Goal: Information Seeking & Learning: Learn about a topic

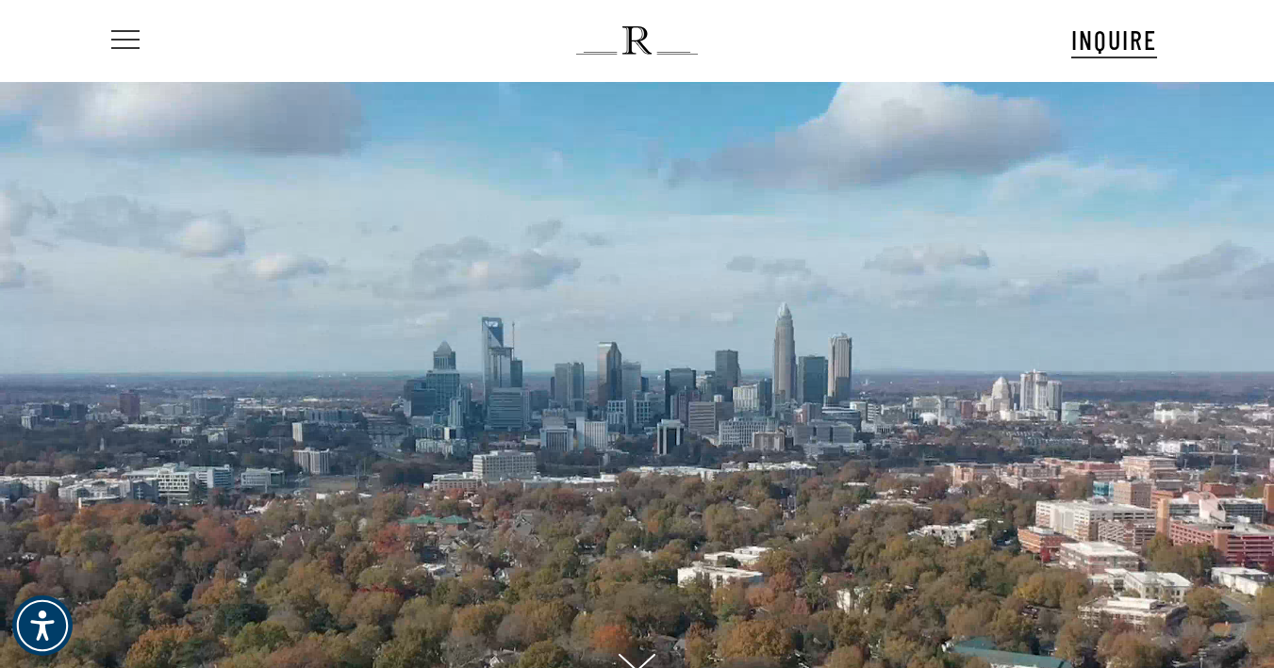
click at [117, 39] on span "Navigation Menu" at bounding box center [125, 40] width 21 height 26
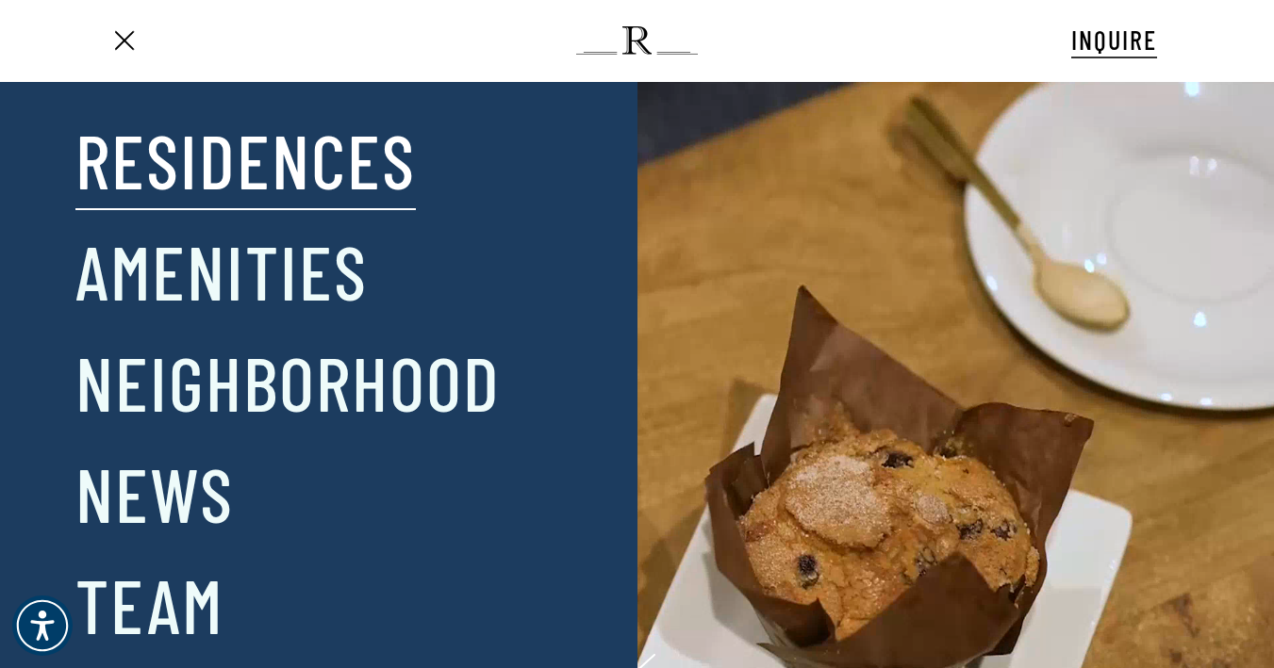
click at [142, 146] on link "Residences" at bounding box center [245, 159] width 340 height 98
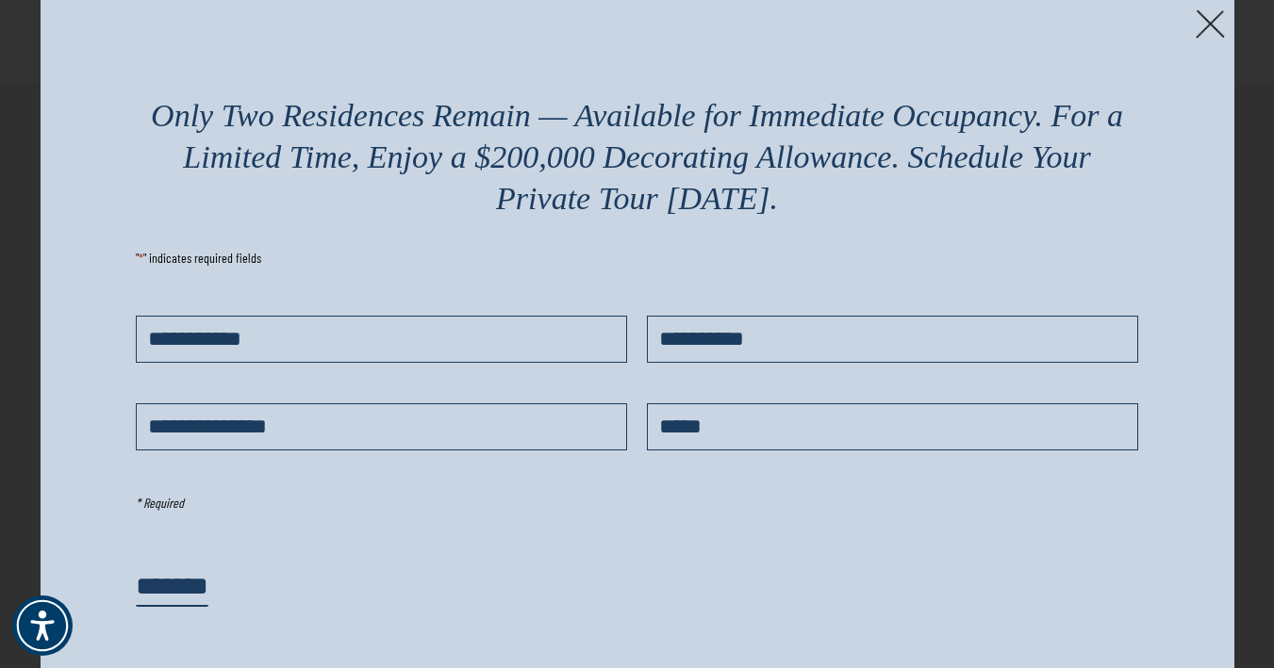
click at [1209, 32] on img at bounding box center [1209, 23] width 29 height 29
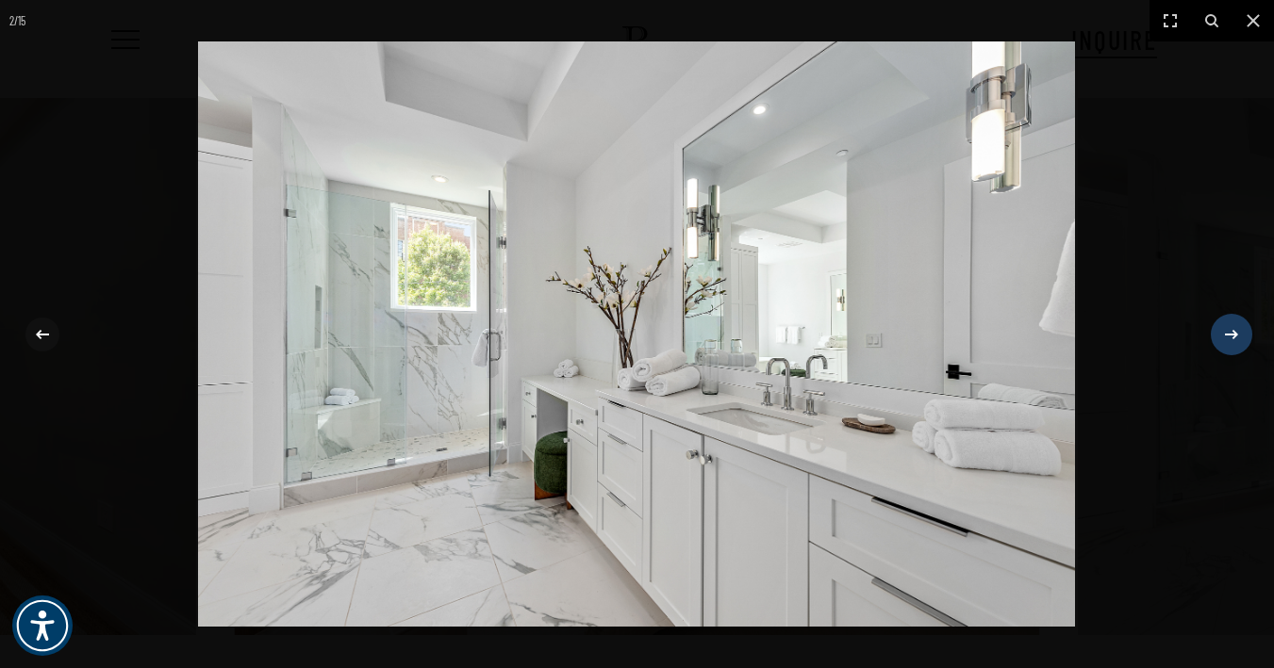
click at [1227, 333] on icon at bounding box center [1231, 334] width 23 height 23
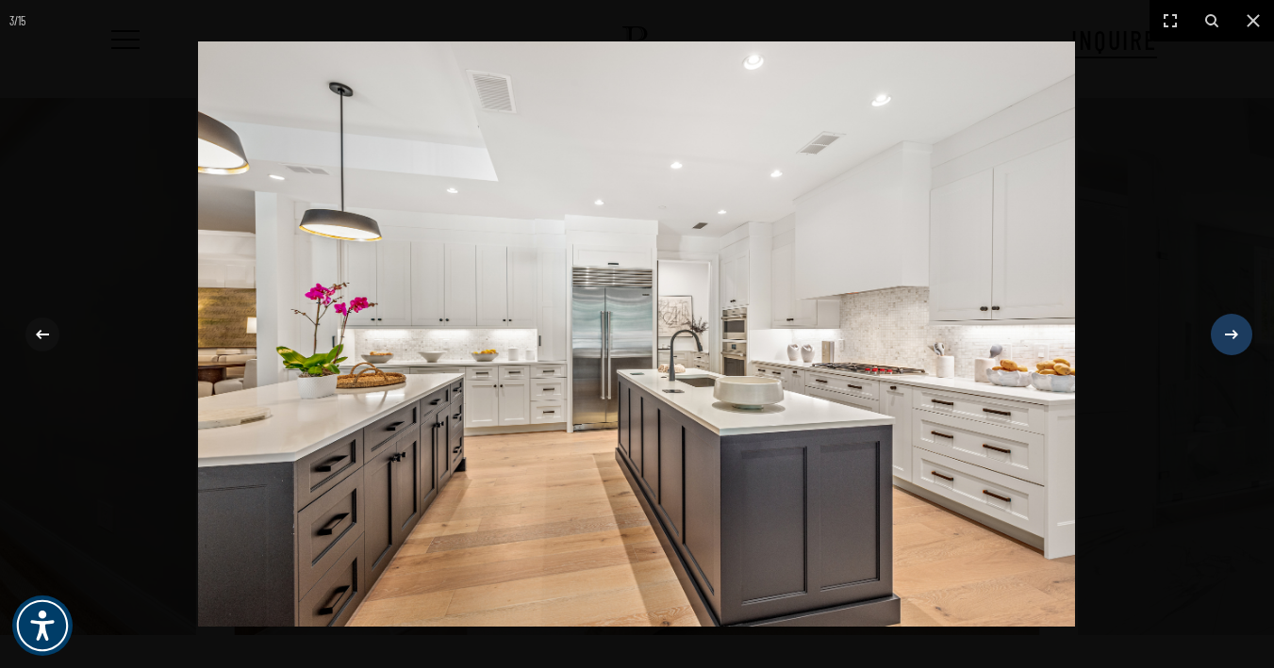
click at [1227, 333] on icon at bounding box center [1231, 334] width 23 height 23
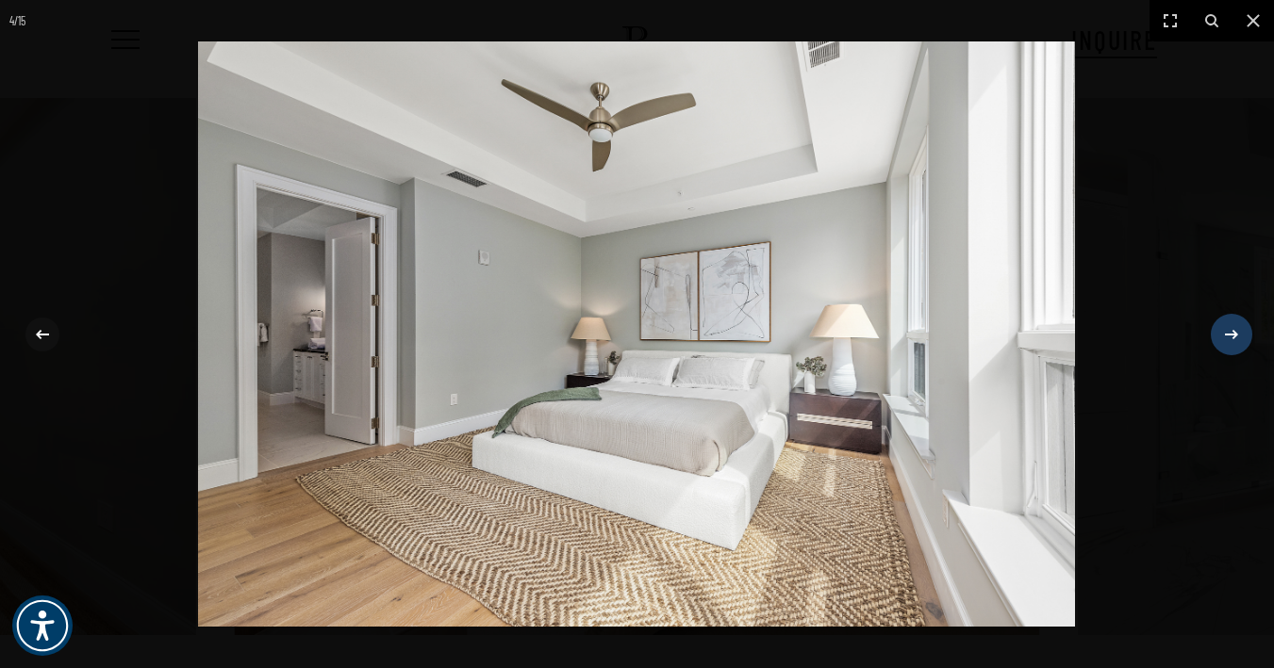
click at [1227, 333] on icon at bounding box center [1231, 334] width 23 height 23
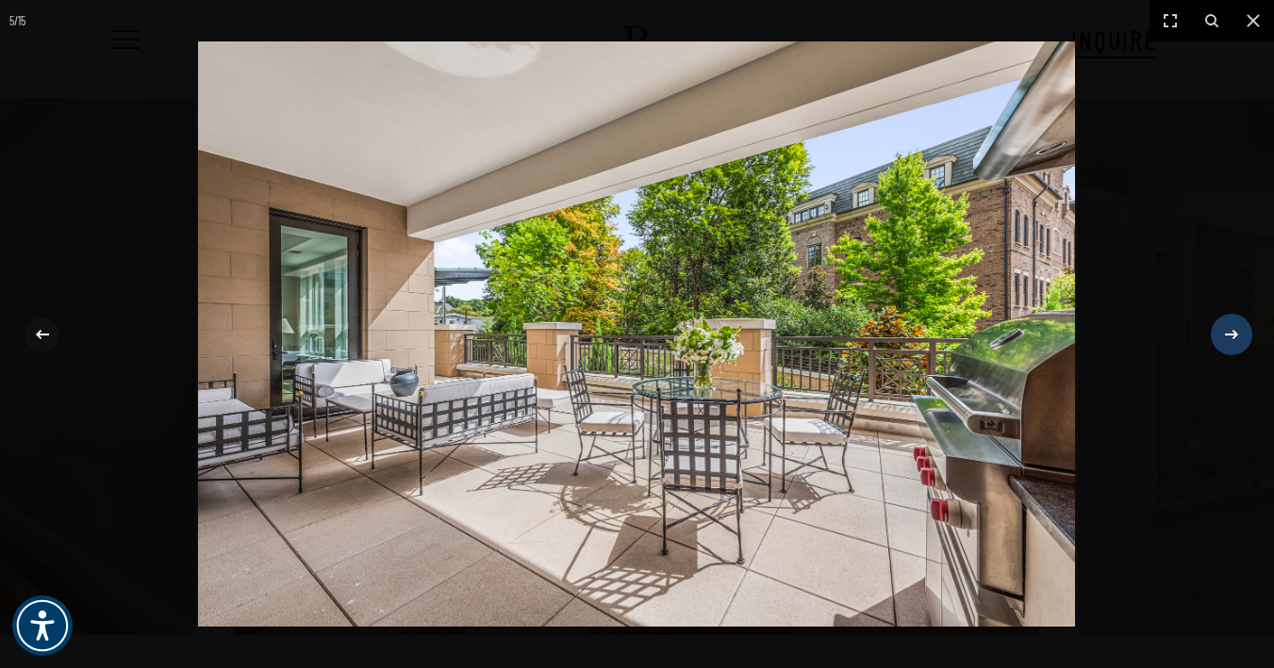
click at [1227, 333] on icon at bounding box center [1231, 334] width 23 height 23
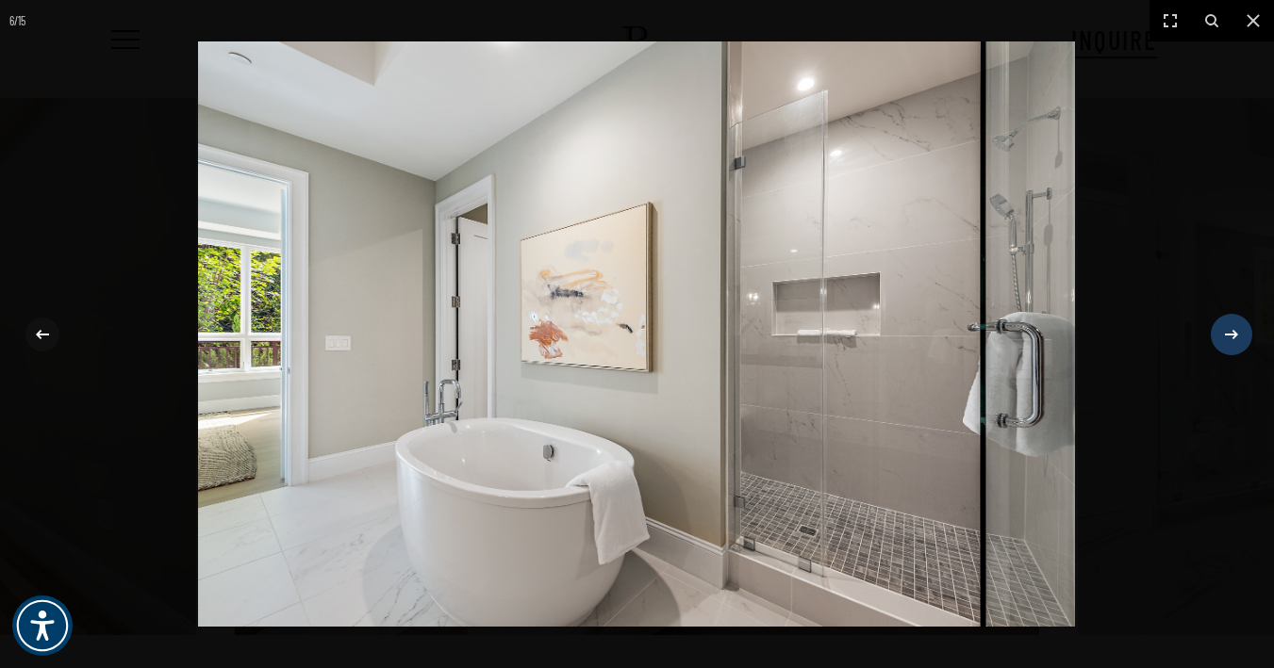
click at [1227, 333] on icon at bounding box center [1231, 334] width 23 height 23
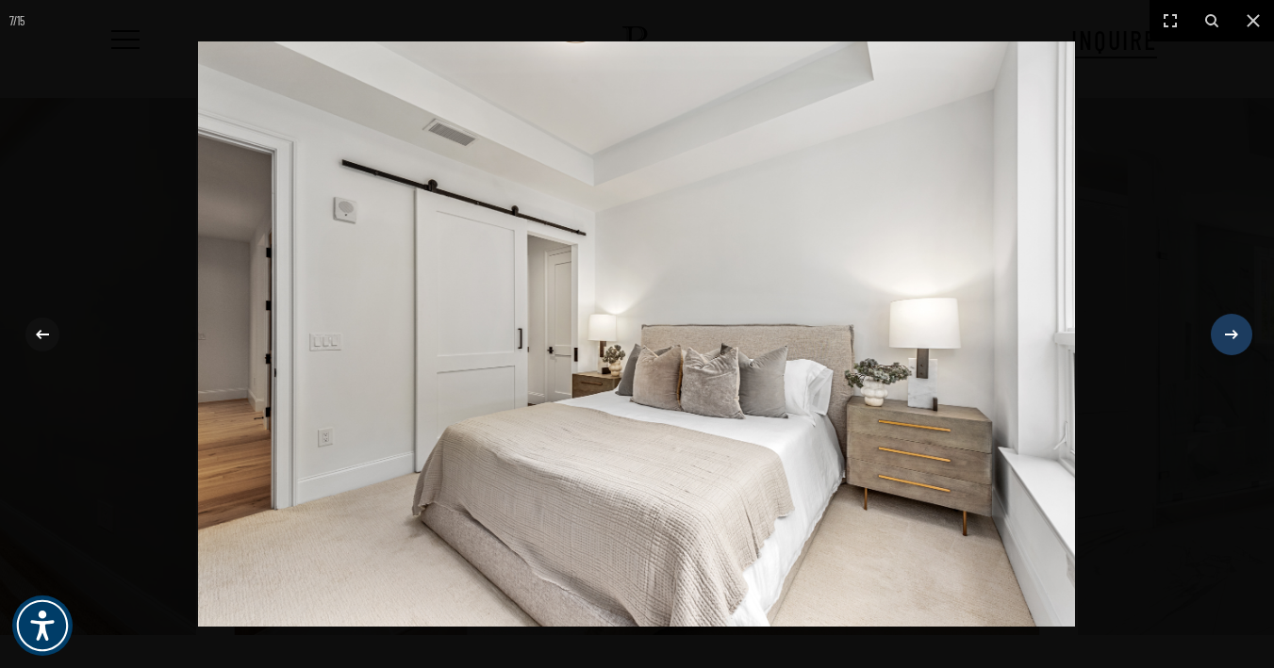
click at [1227, 333] on icon at bounding box center [1231, 334] width 23 height 23
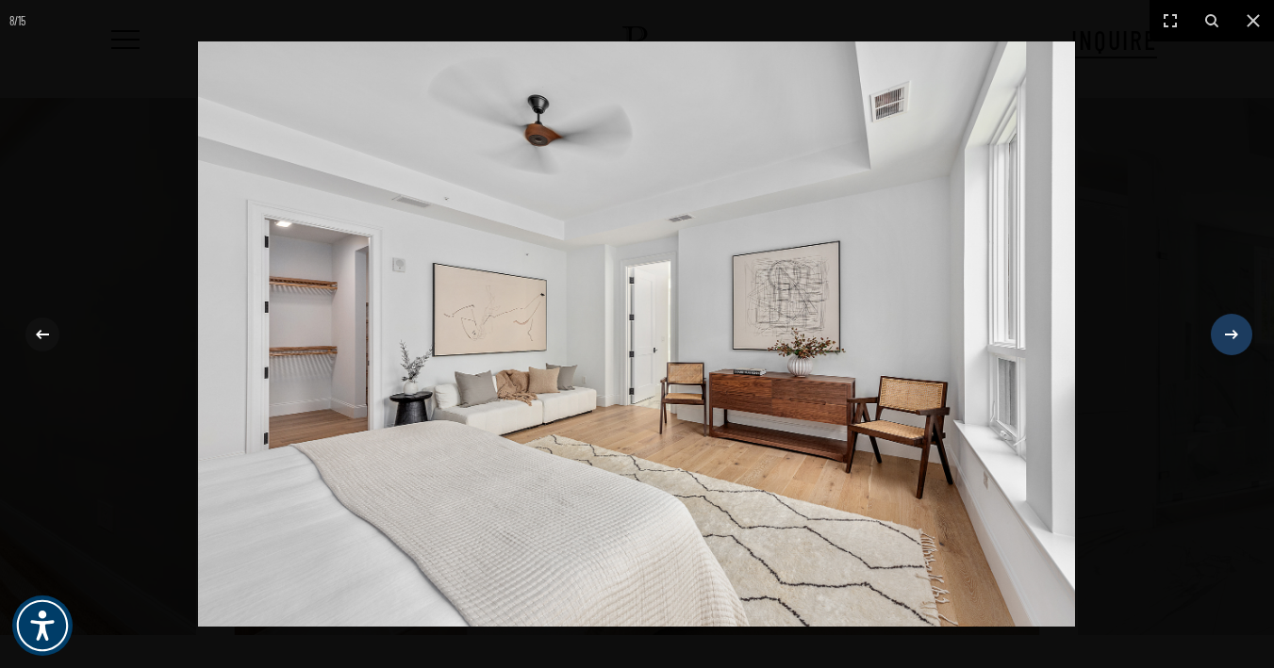
click at [1227, 333] on icon at bounding box center [1231, 334] width 23 height 23
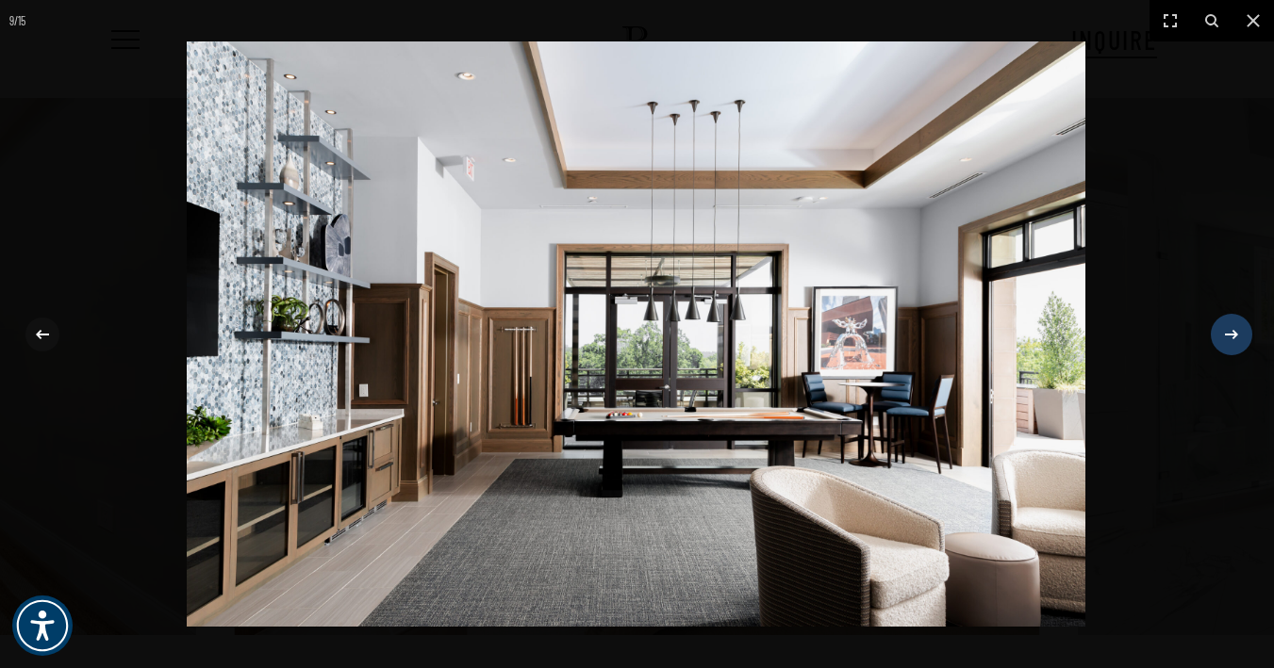
click at [1227, 333] on icon at bounding box center [1231, 334] width 23 height 23
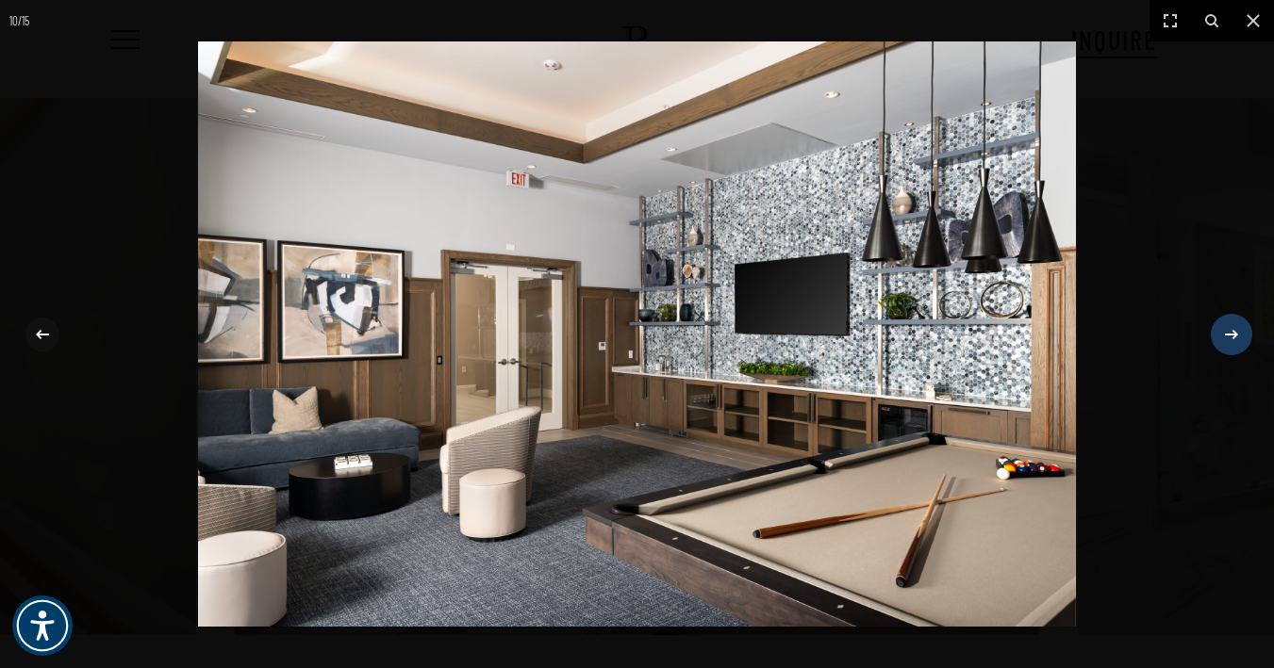
click at [1227, 333] on icon at bounding box center [1231, 334] width 23 height 23
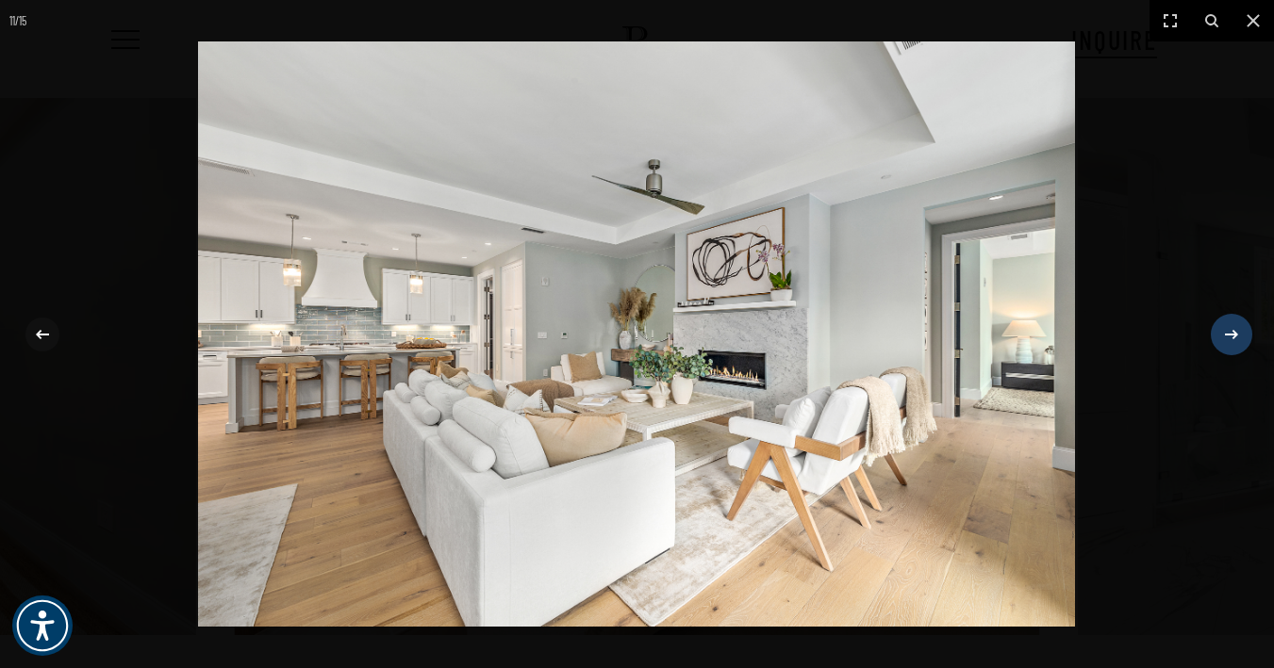
click at [1227, 333] on icon at bounding box center [1231, 334] width 23 height 23
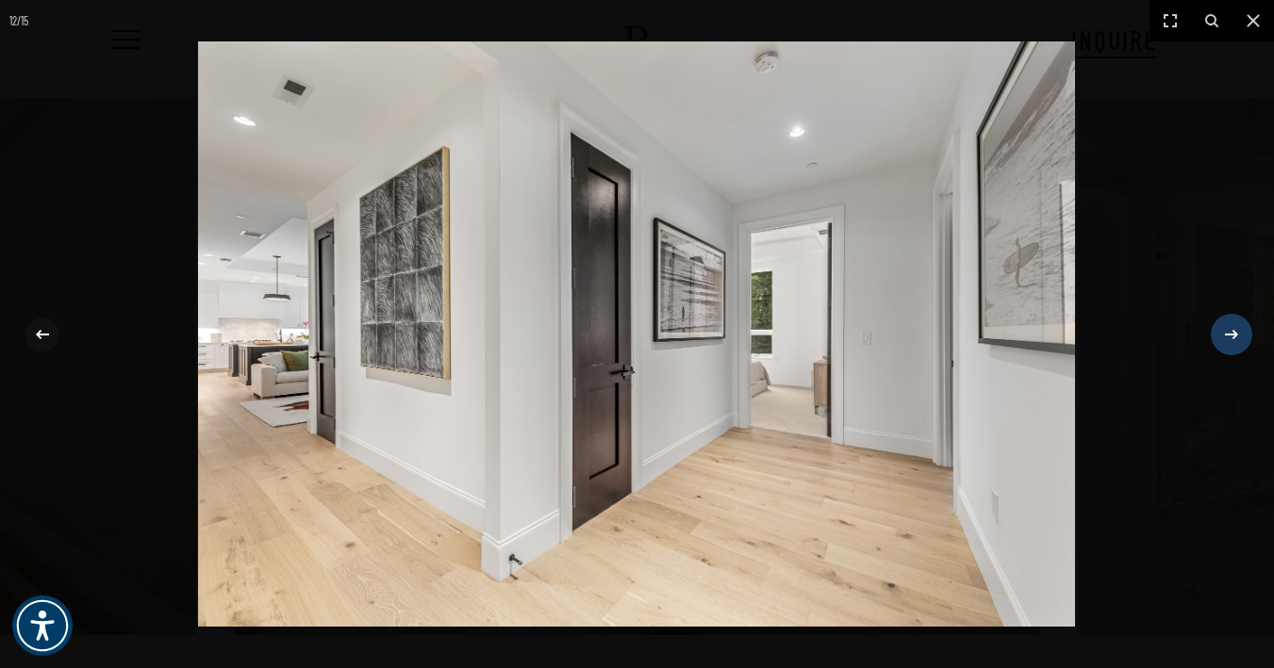
click at [1227, 333] on icon at bounding box center [1231, 334] width 23 height 23
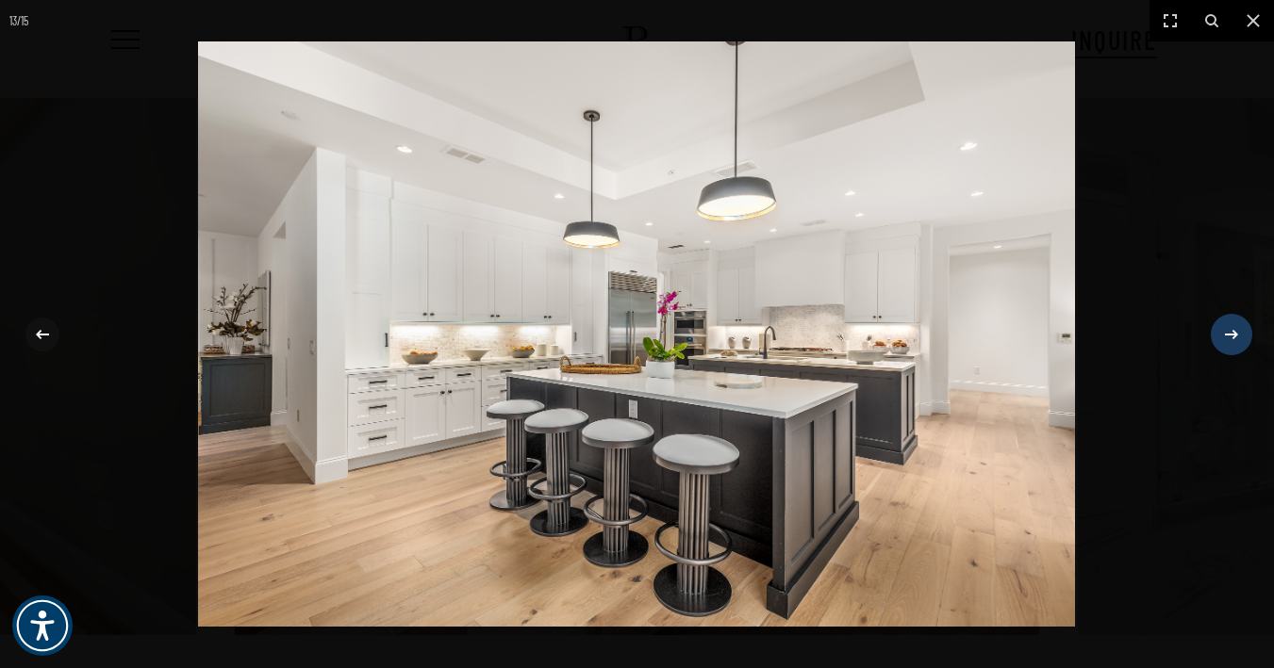
click at [1227, 333] on icon at bounding box center [1231, 334] width 23 height 23
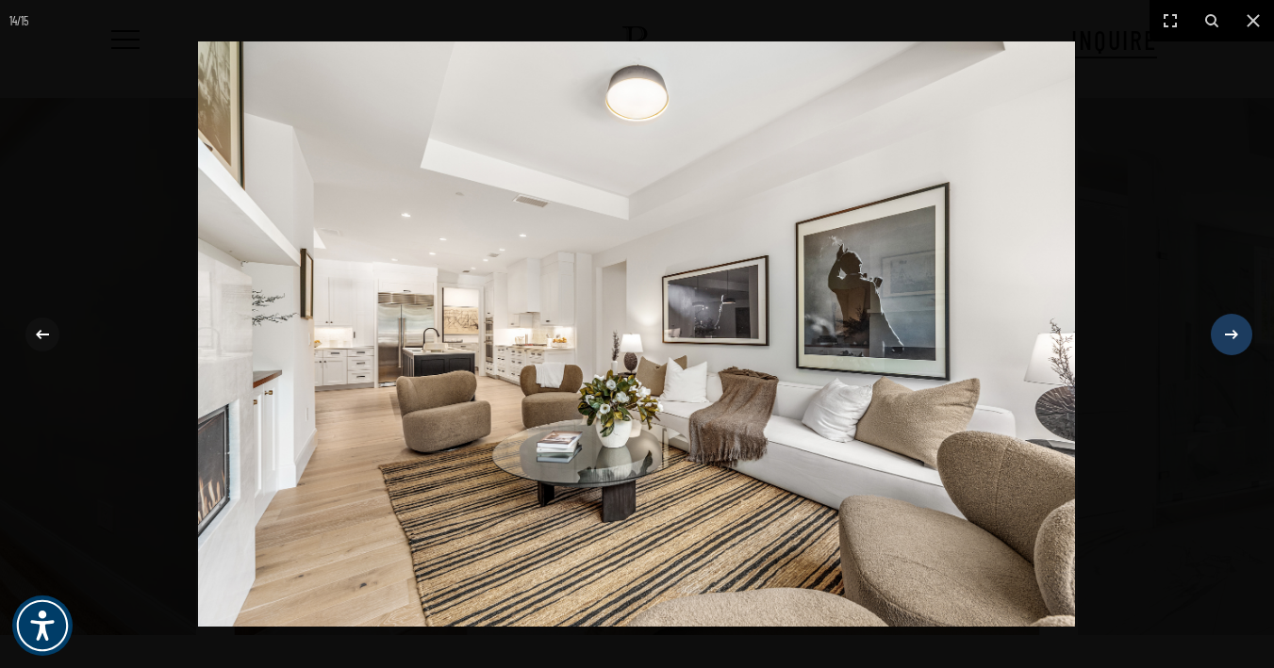
click at [1227, 333] on icon at bounding box center [1231, 334] width 23 height 23
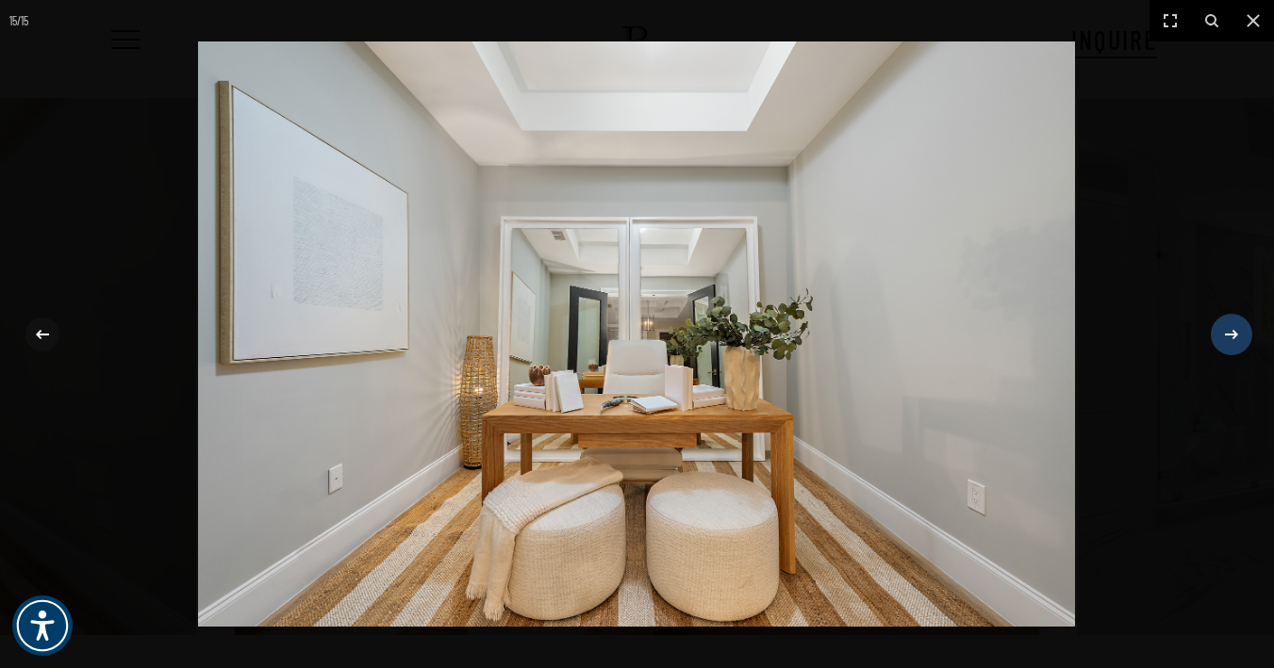
click at [1227, 333] on icon at bounding box center [1231, 334] width 23 height 23
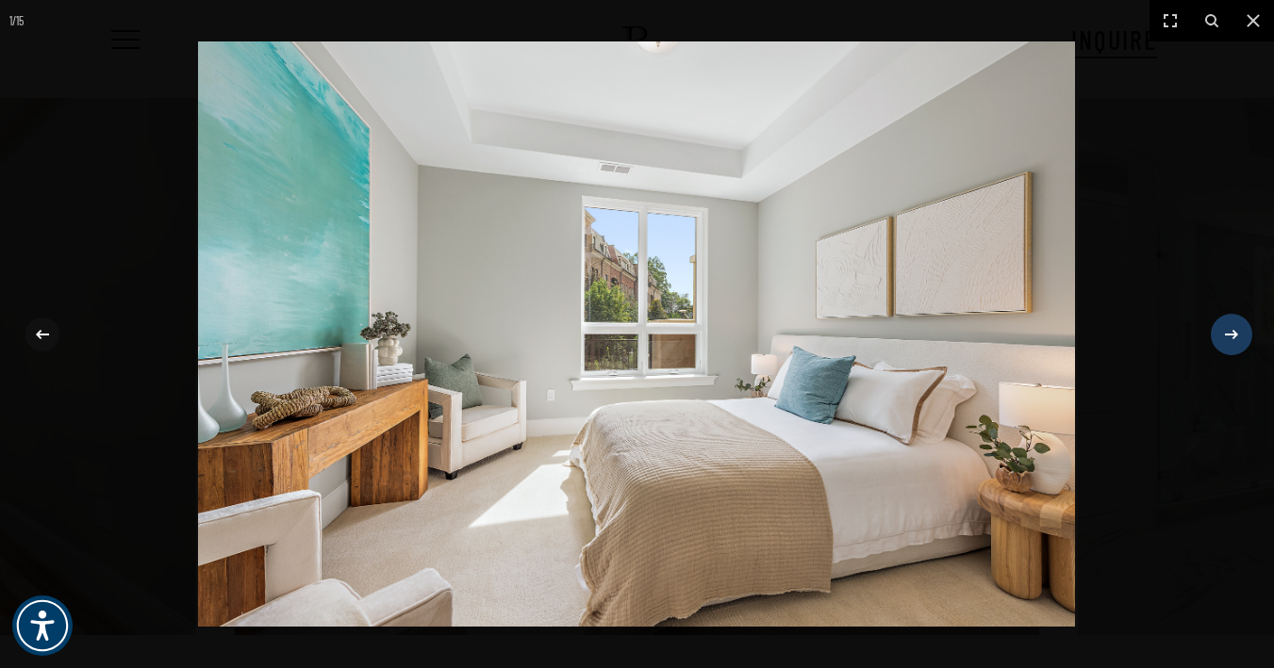
click at [1227, 333] on icon at bounding box center [1231, 334] width 23 height 23
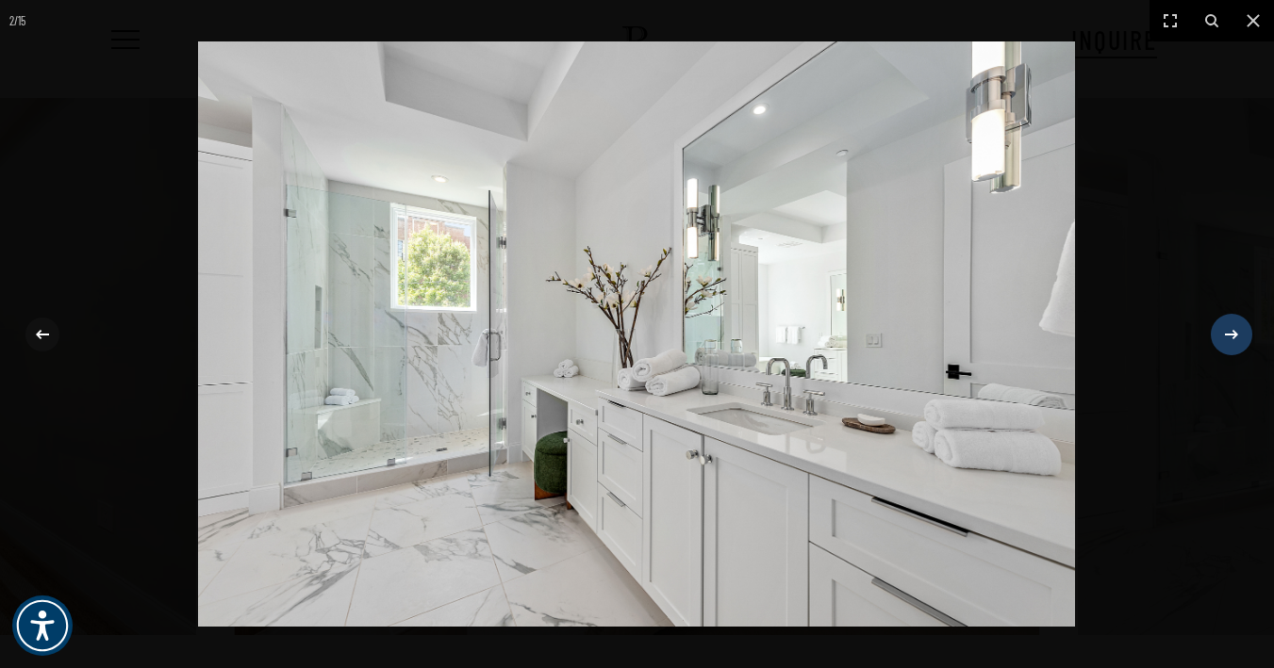
click at [1227, 333] on icon at bounding box center [1231, 334] width 23 height 23
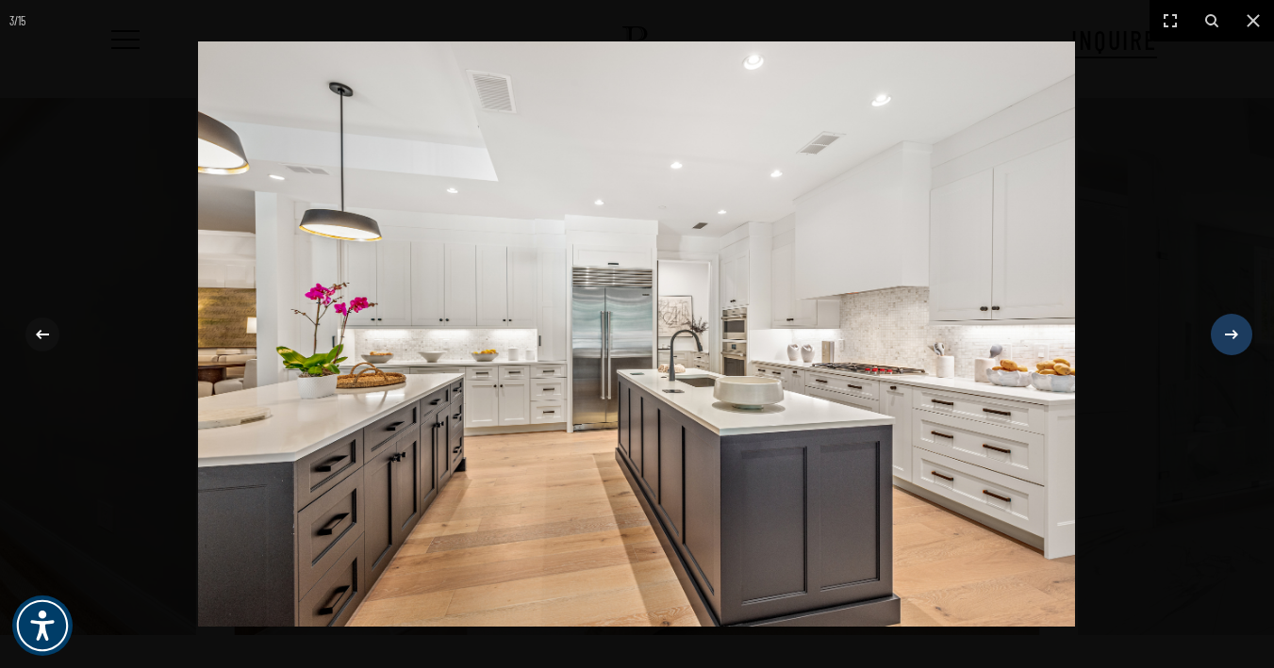
click at [1227, 333] on icon at bounding box center [1231, 334] width 23 height 23
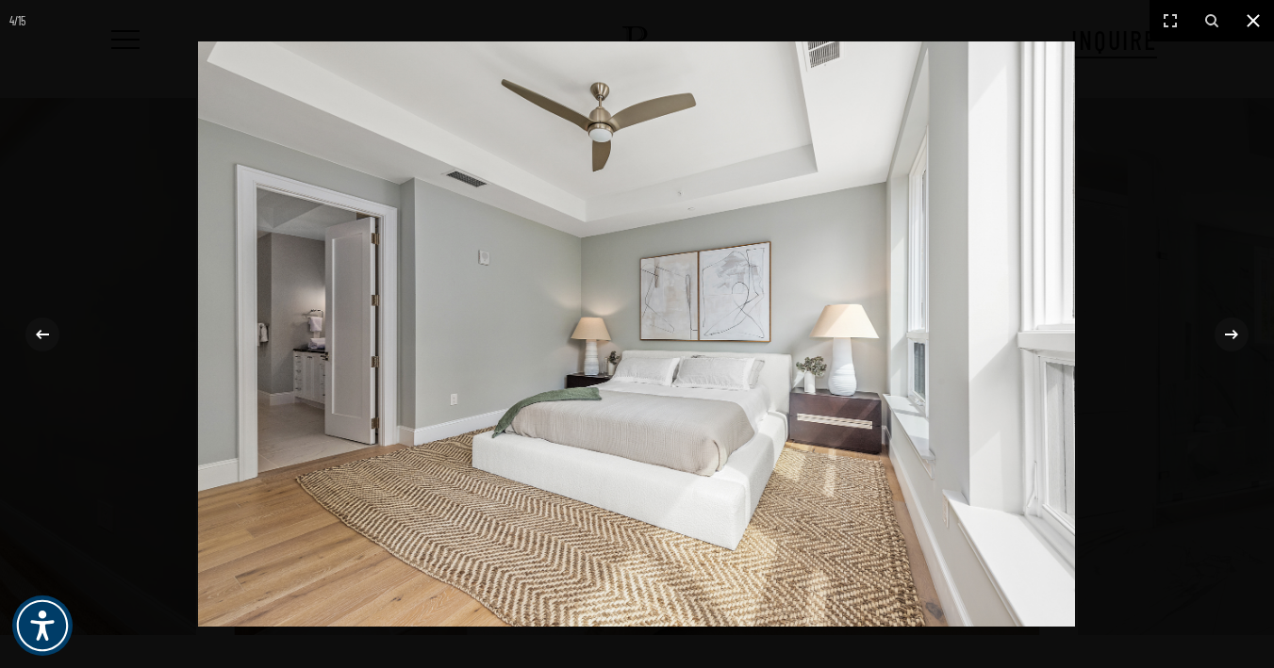
click at [1255, 23] on icon at bounding box center [1252, 20] width 13 height 13
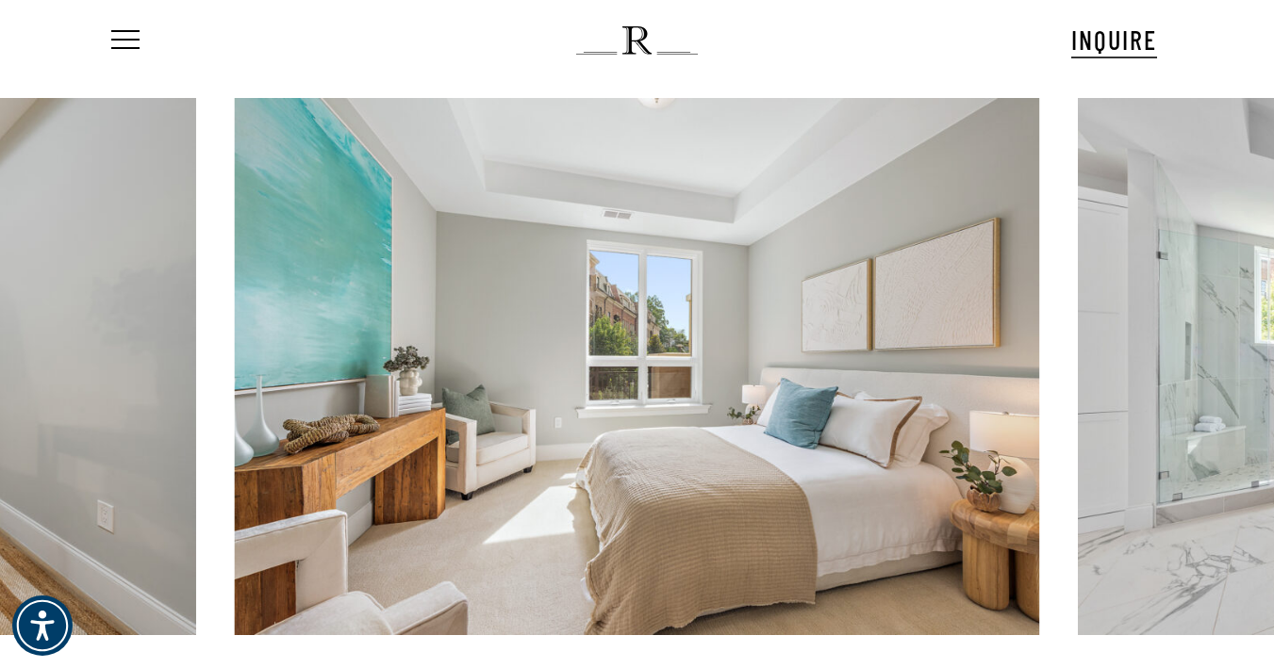
click at [1255, 23] on icon at bounding box center [1252, 20] width 13 height 13
click at [119, 40] on span "Navigation Menu" at bounding box center [125, 40] width 21 height 26
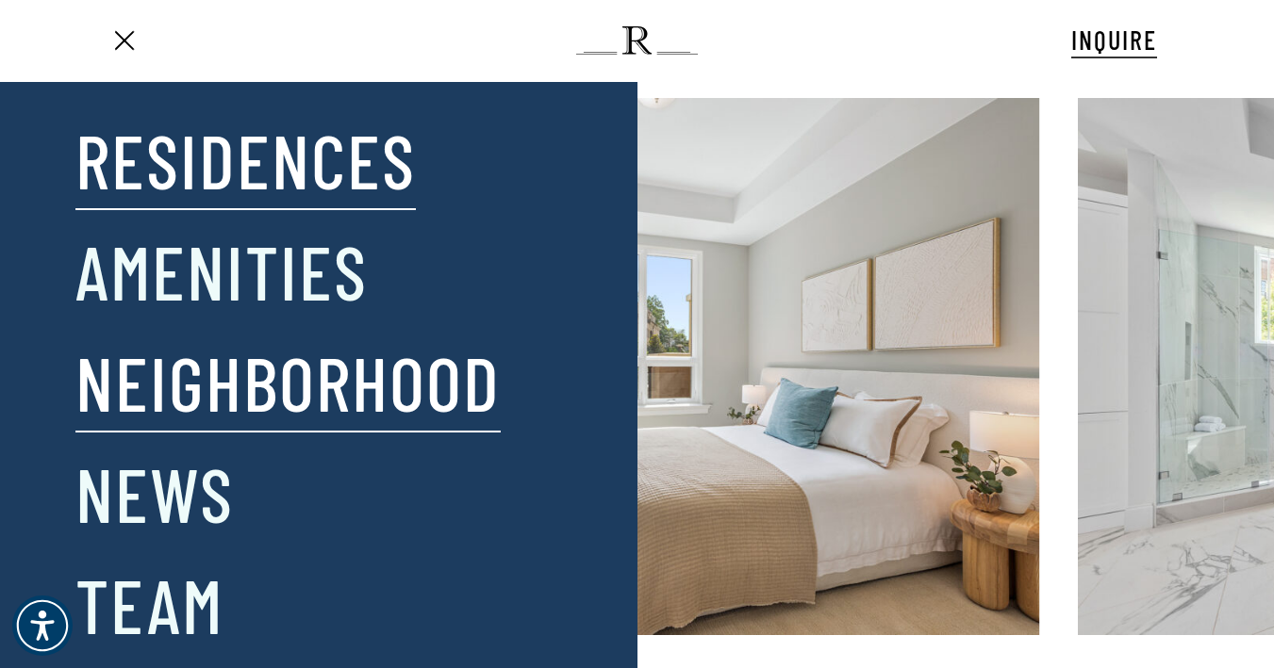
click at [179, 374] on link "Neighborhood" at bounding box center [287, 382] width 425 height 98
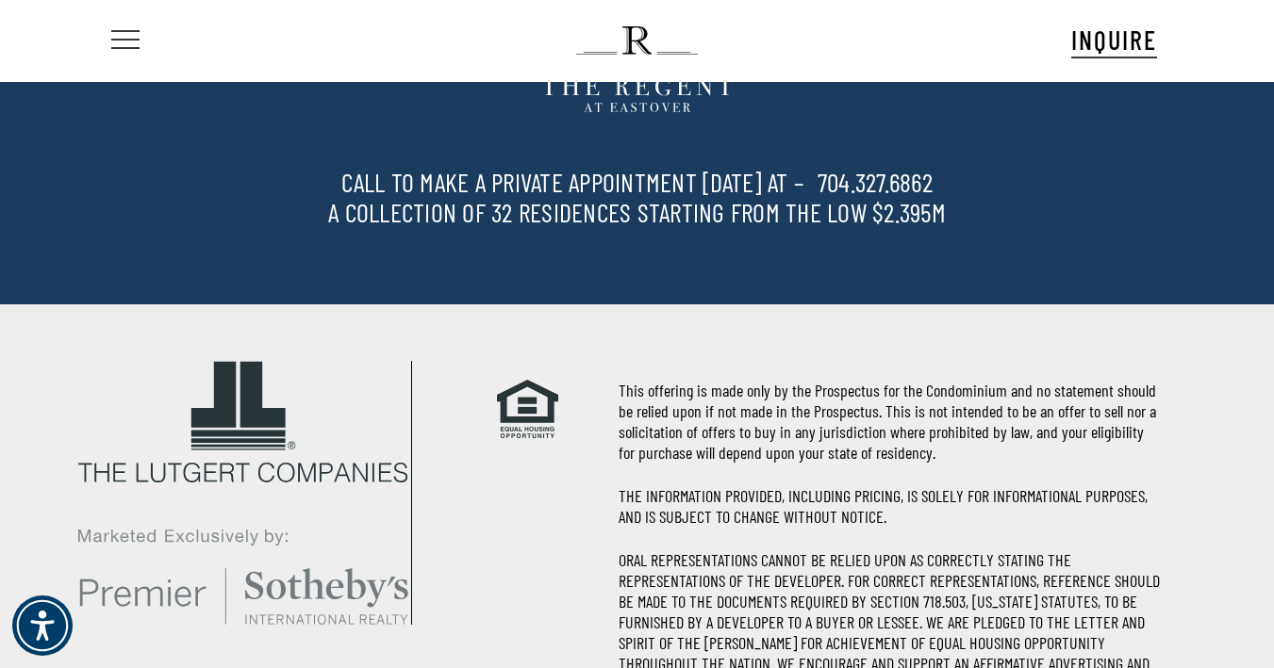
click at [128, 32] on span "Navigation Menu" at bounding box center [125, 40] width 21 height 26
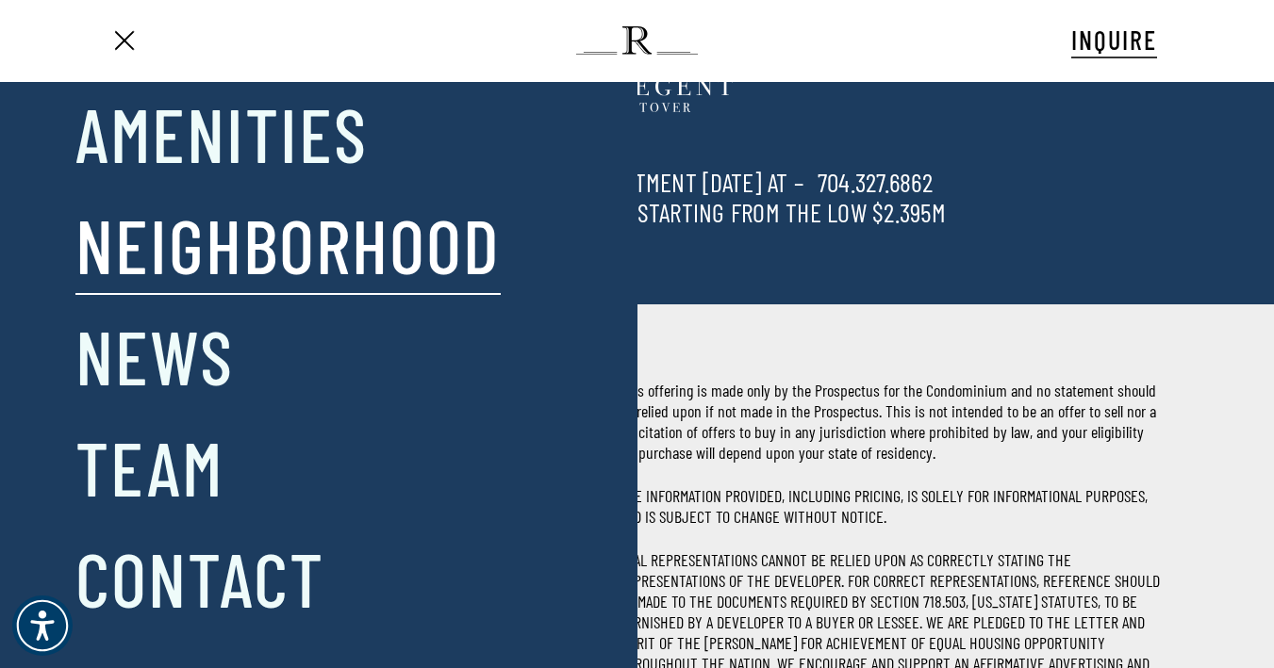
scroll to position [138, 0]
click at [211, 163] on link "Amenities" at bounding box center [221, 133] width 292 height 98
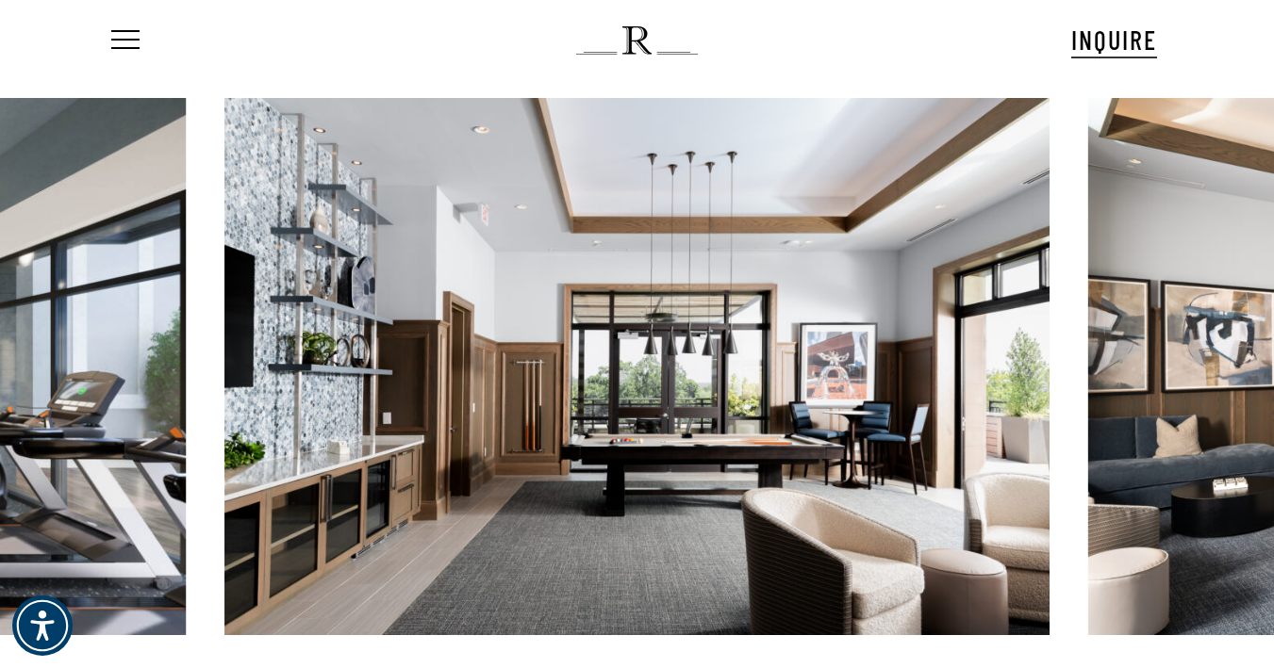
click at [862, 352] on link at bounding box center [636, 366] width 825 height 537
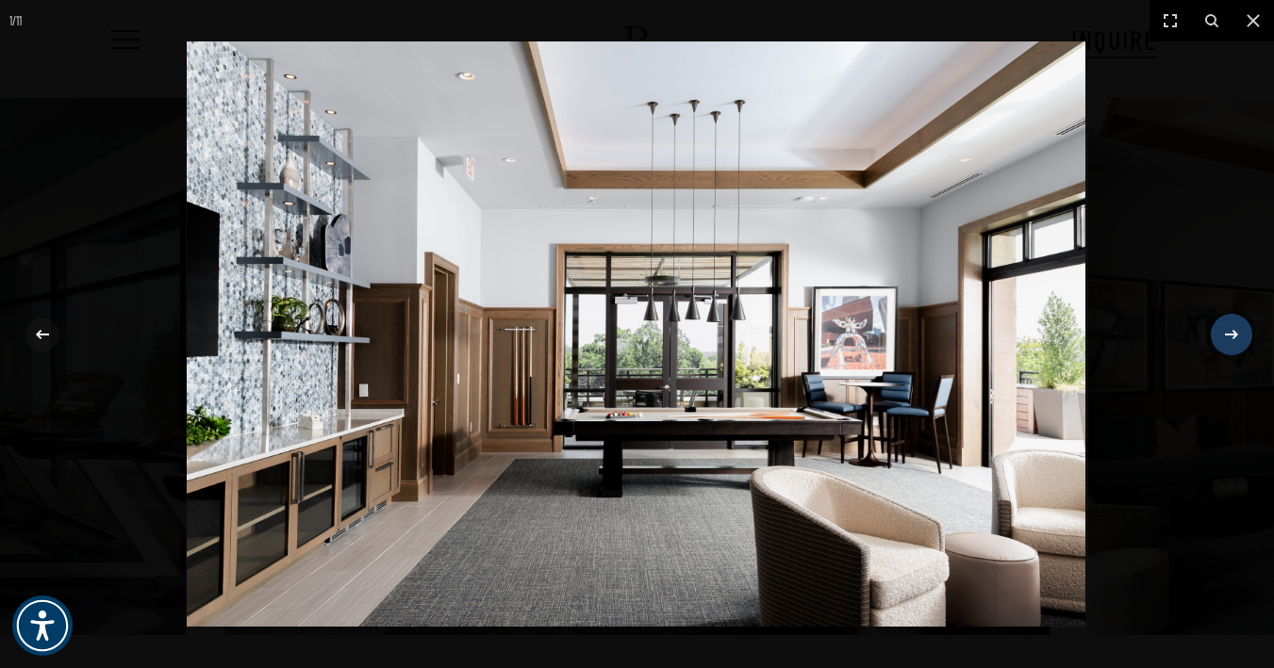
click at [1238, 336] on icon at bounding box center [1231, 334] width 23 height 23
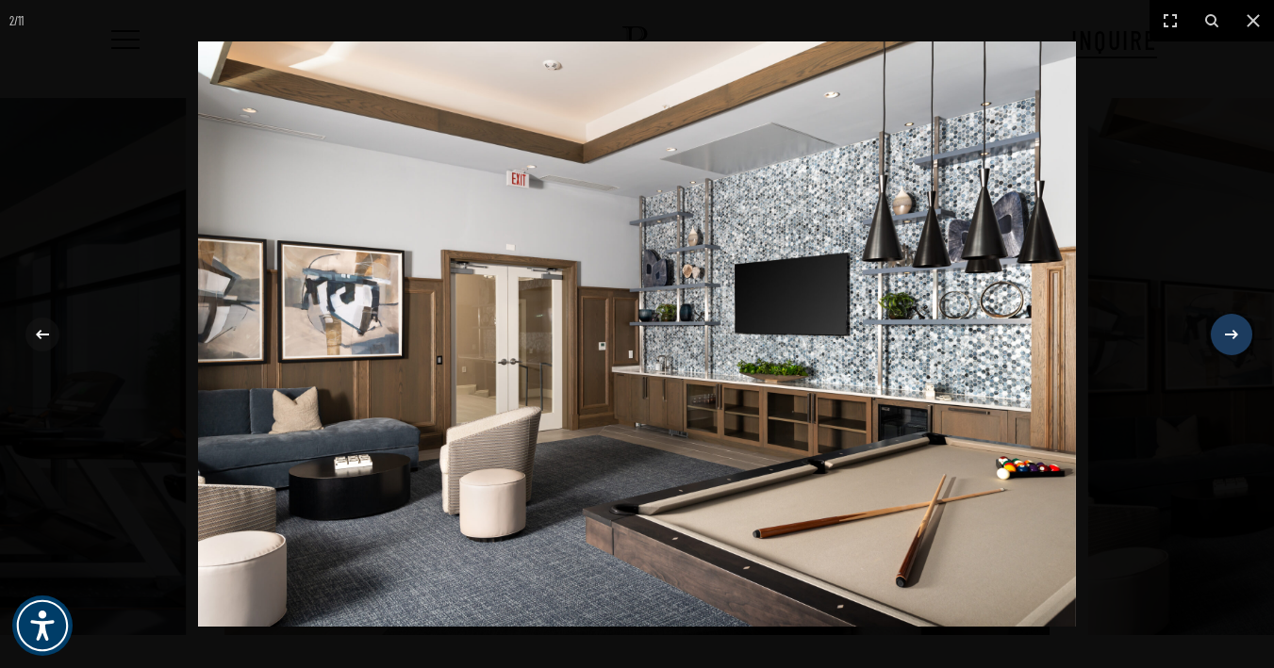
click at [1238, 336] on icon at bounding box center [1231, 334] width 23 height 23
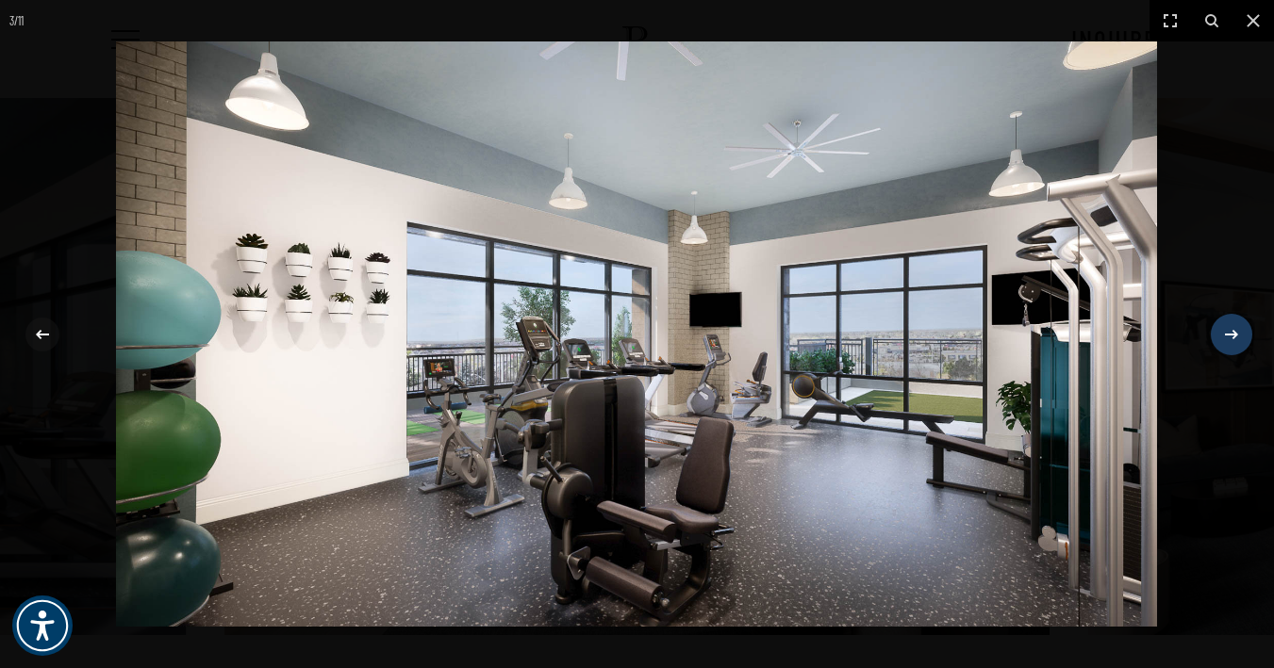
click at [1238, 336] on div "3 / 11" at bounding box center [637, 334] width 1274 height 668
click at [1235, 338] on icon at bounding box center [1231, 334] width 23 height 23
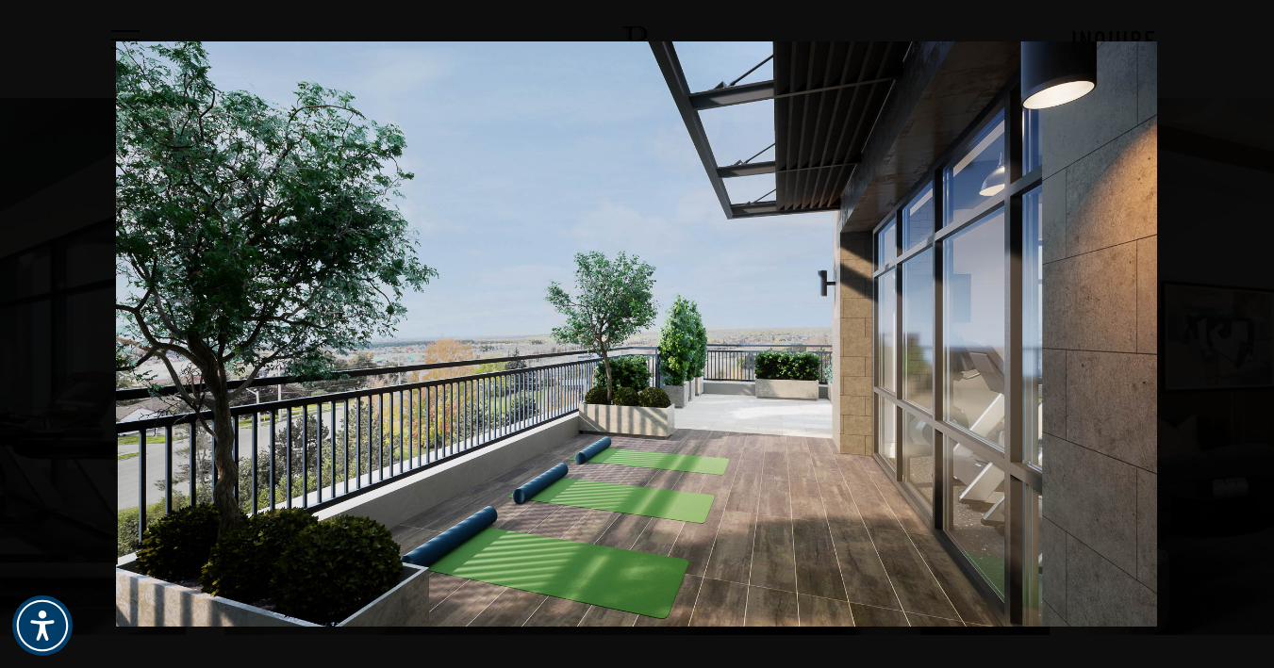
click at [1235, 338] on div "4 / 11" at bounding box center [637, 334] width 1274 height 668
click at [1226, 332] on icon at bounding box center [1231, 334] width 23 height 23
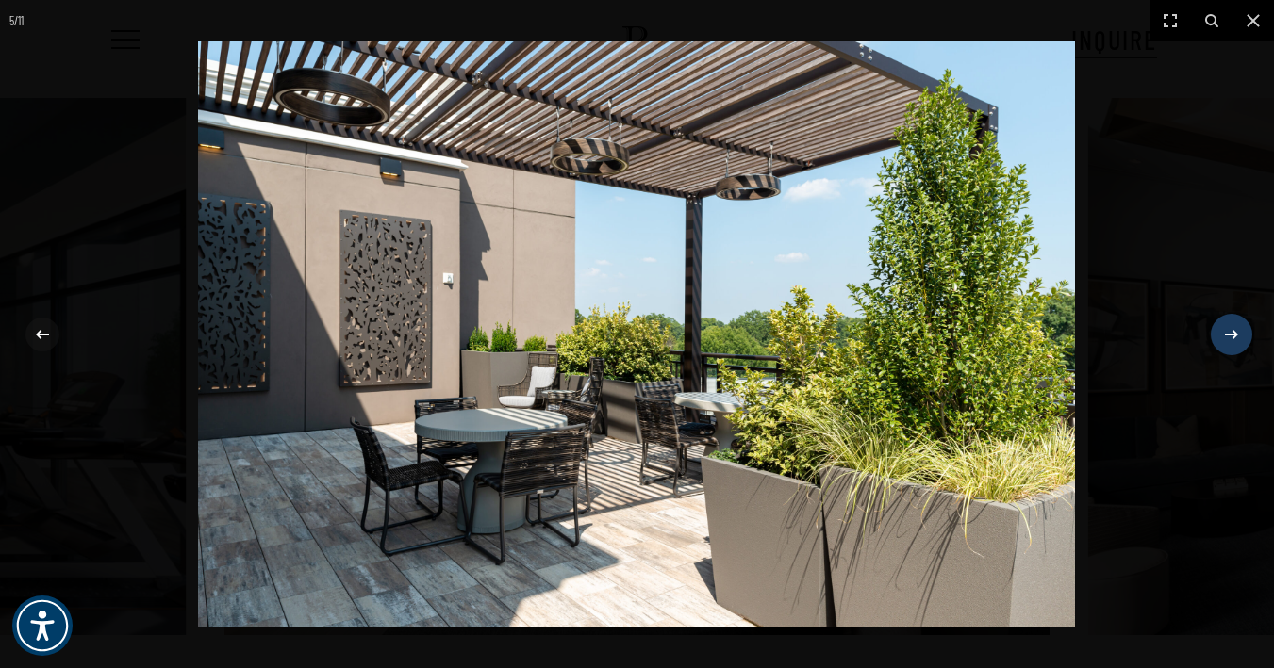
click at [1226, 332] on icon at bounding box center [1231, 334] width 23 height 23
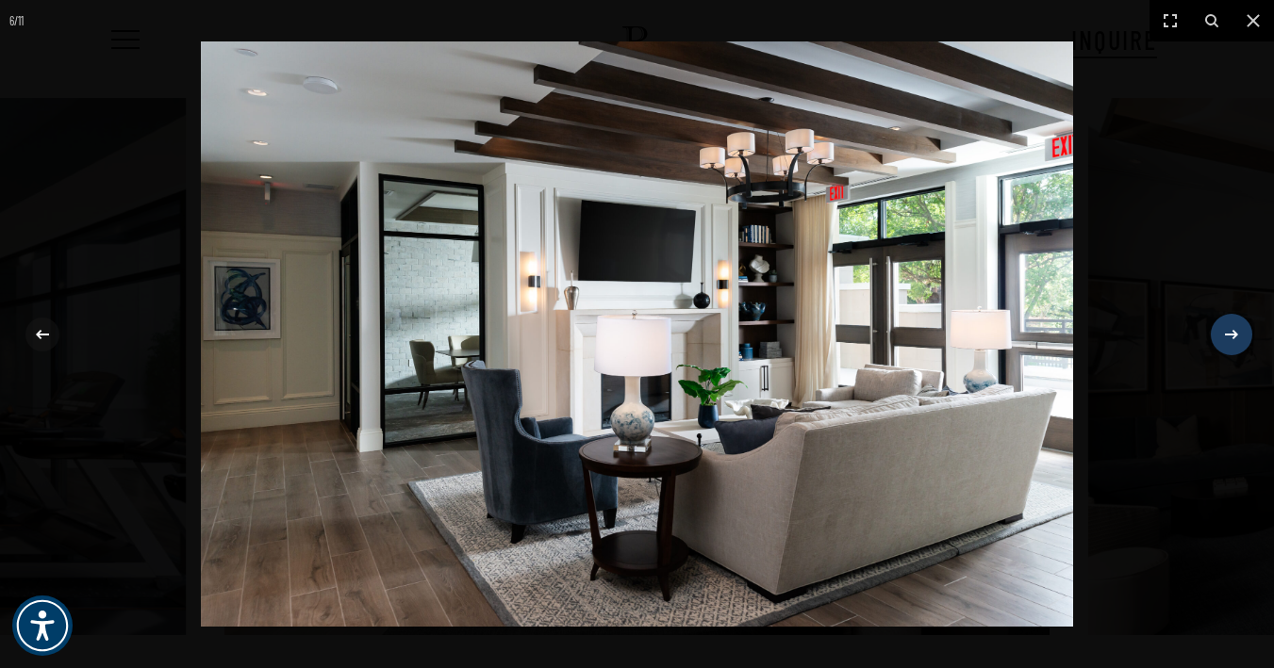
click at [1226, 332] on icon at bounding box center [1231, 334] width 23 height 23
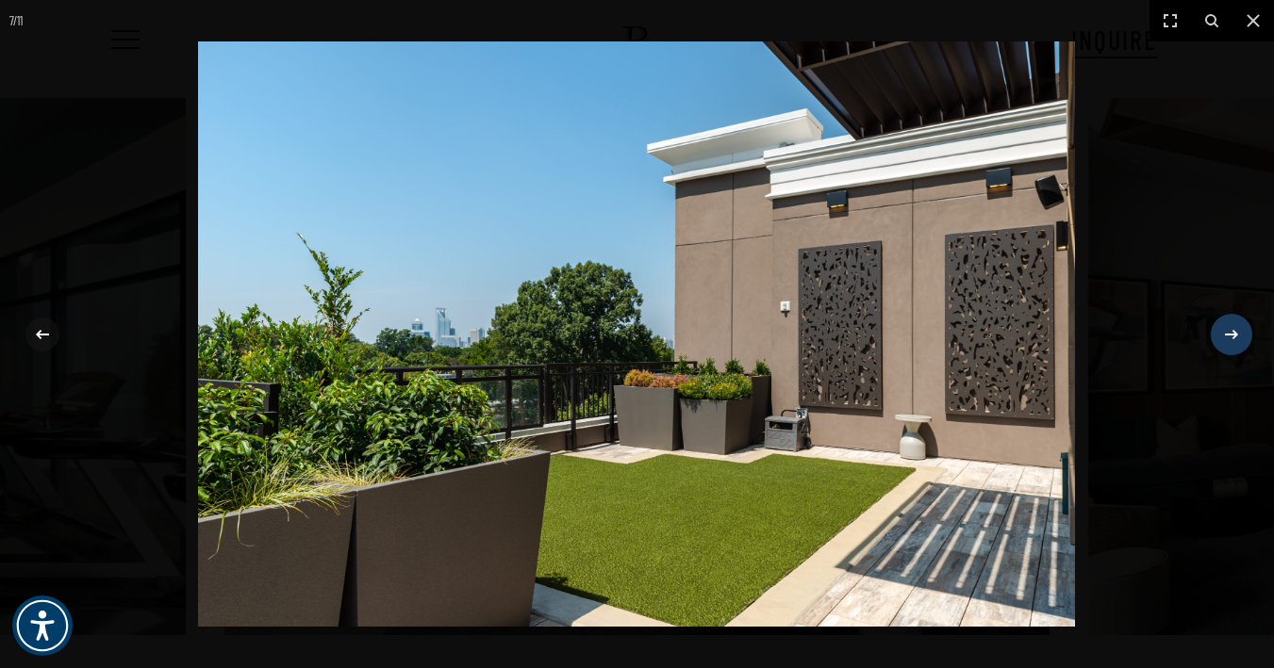
click at [1226, 332] on button at bounding box center [1222, 335] width 66 height 94
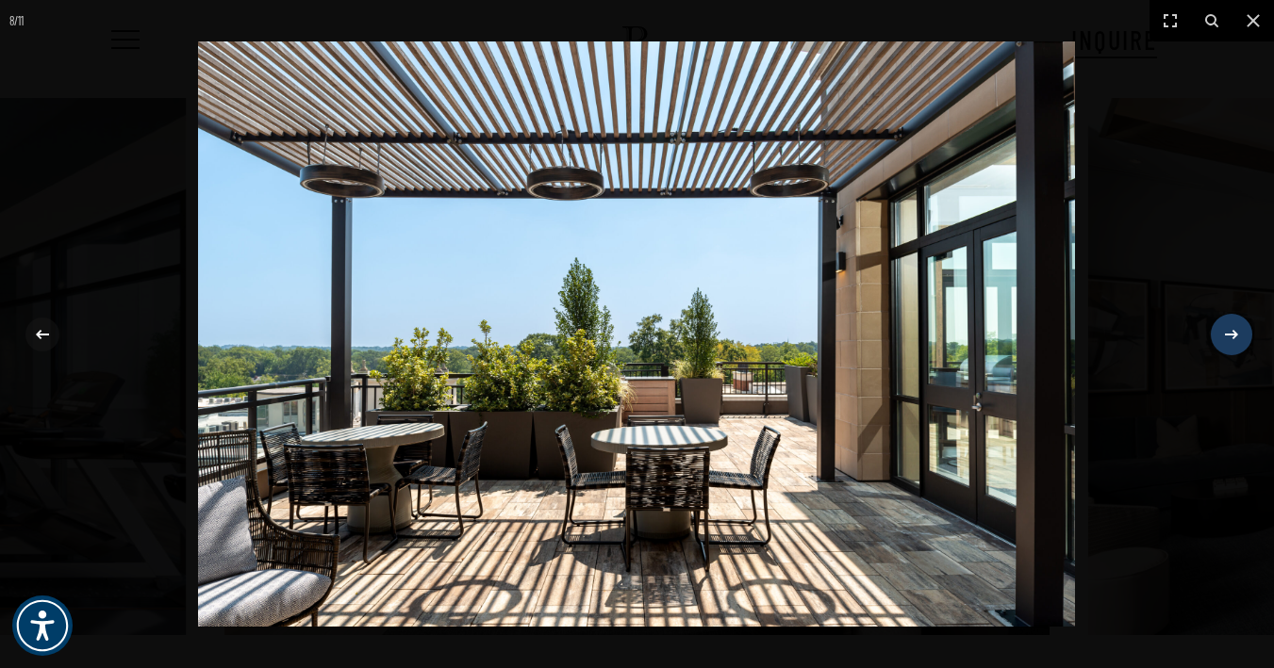
click at [1226, 332] on icon at bounding box center [1231, 334] width 23 height 23
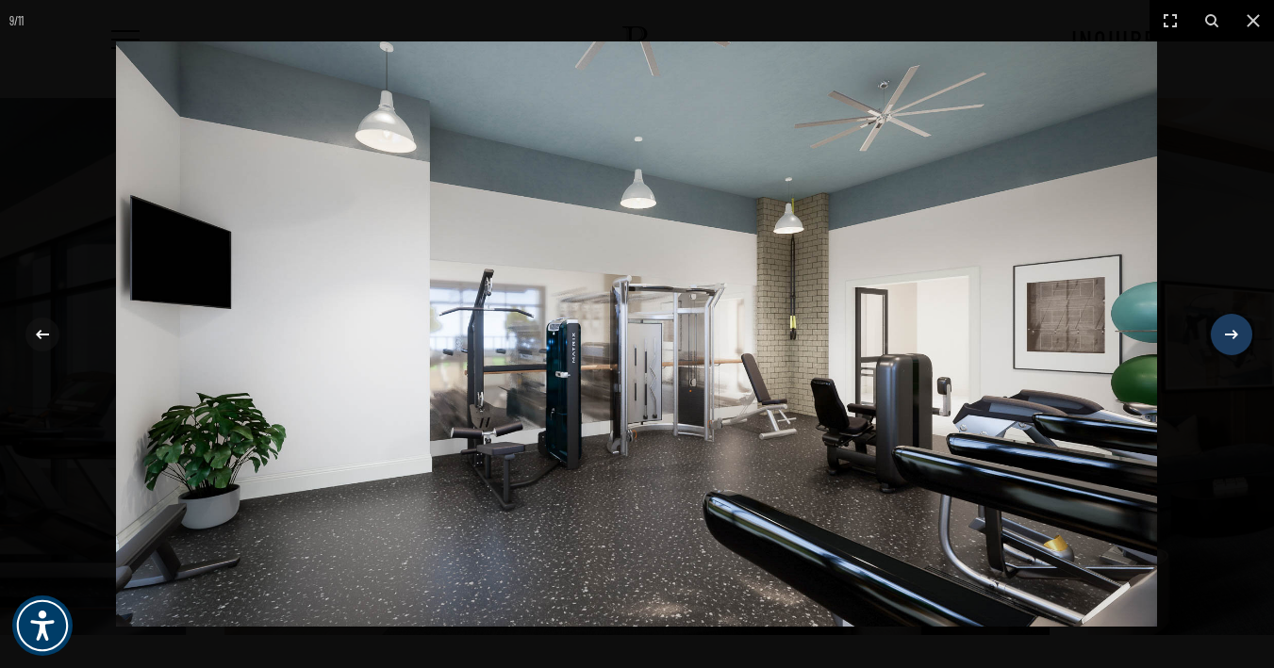
click at [1226, 332] on div "9 / 11" at bounding box center [637, 334] width 1274 height 668
click at [1224, 342] on icon at bounding box center [1231, 334] width 23 height 23
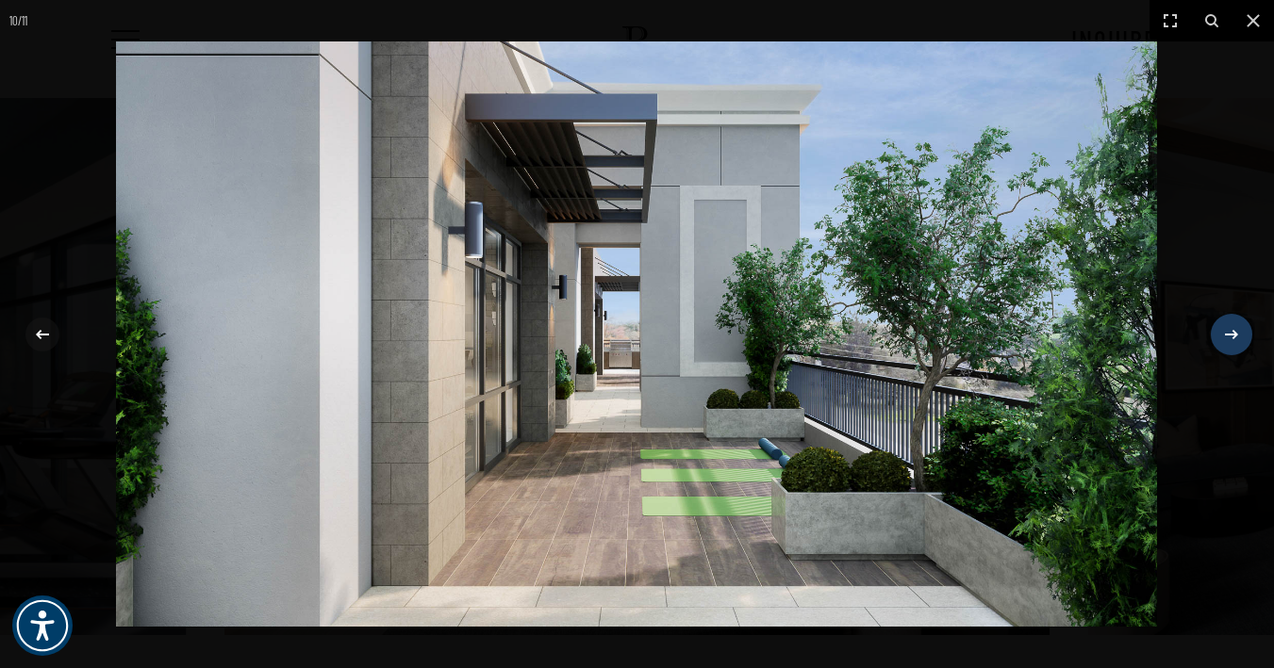
click at [1224, 342] on icon at bounding box center [1231, 334] width 23 height 23
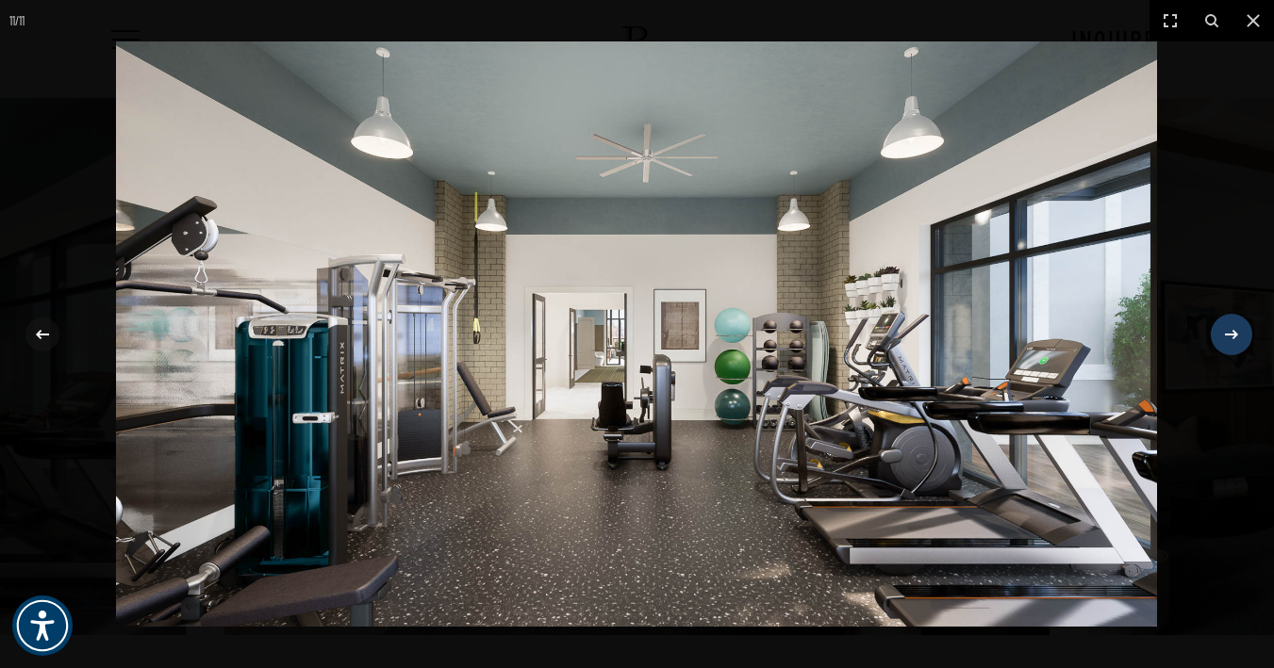
click at [1224, 342] on div "11 / 11" at bounding box center [637, 334] width 1274 height 668
click at [1231, 337] on icon at bounding box center [1231, 334] width 23 height 23
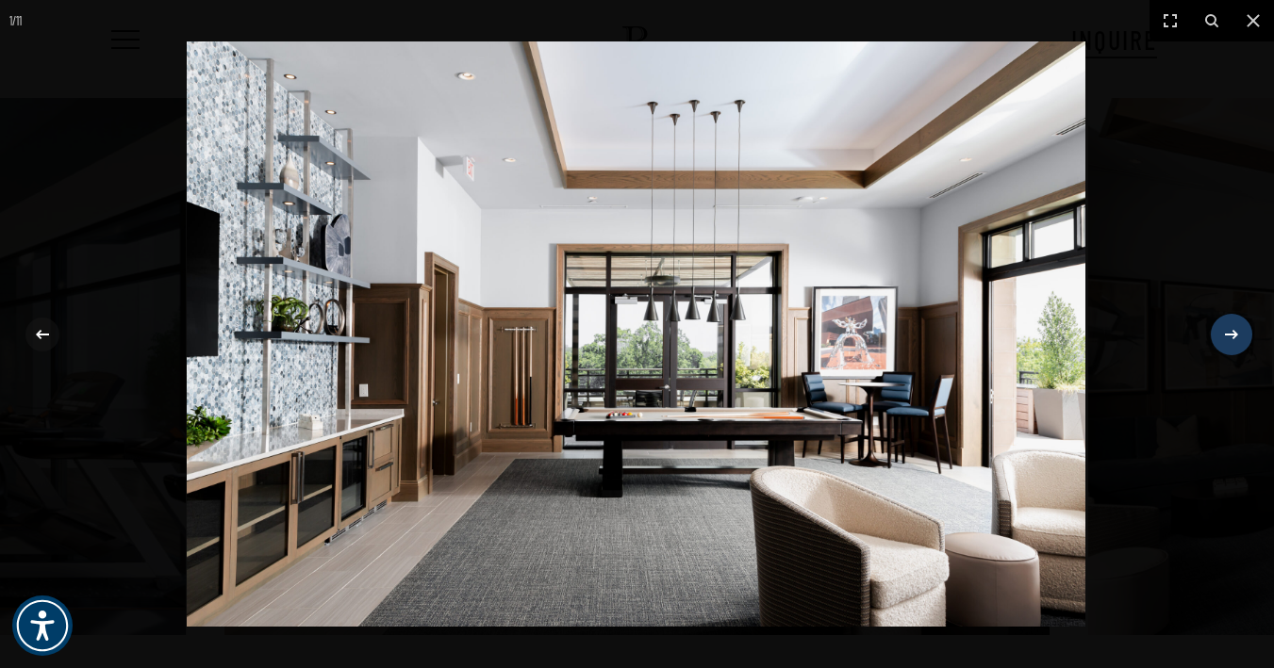
click at [1231, 337] on icon at bounding box center [1231, 334] width 23 height 23
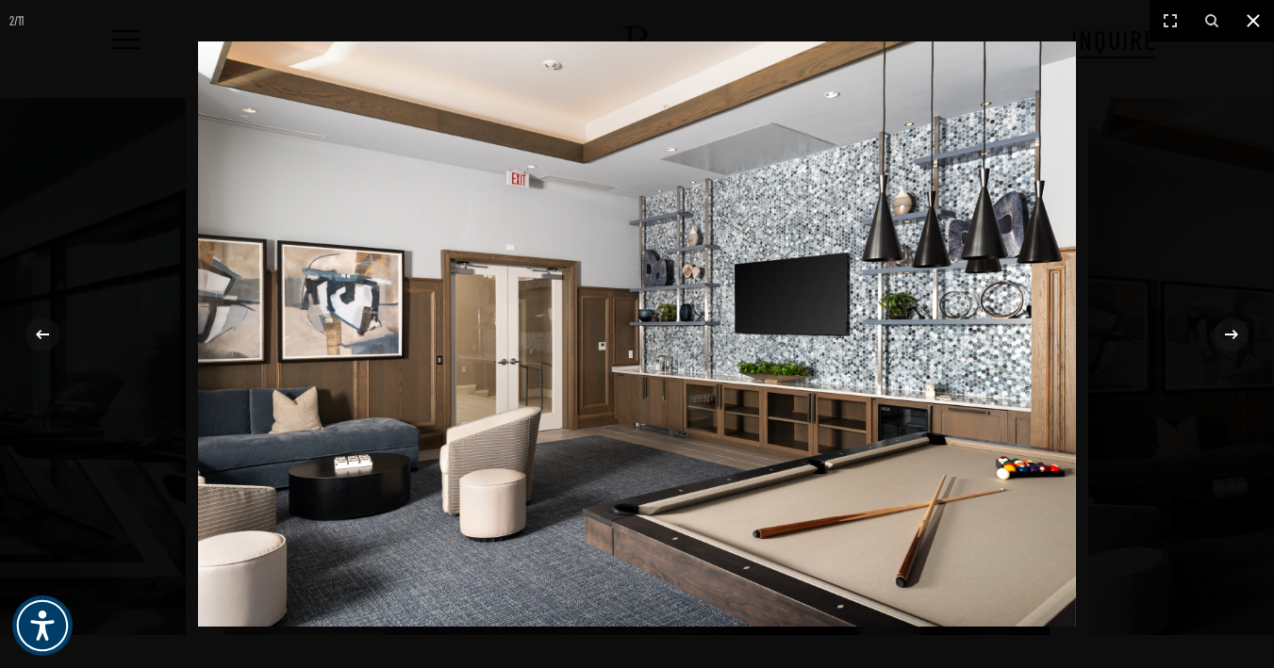
click at [1256, 26] on icon at bounding box center [1253, 20] width 23 height 23
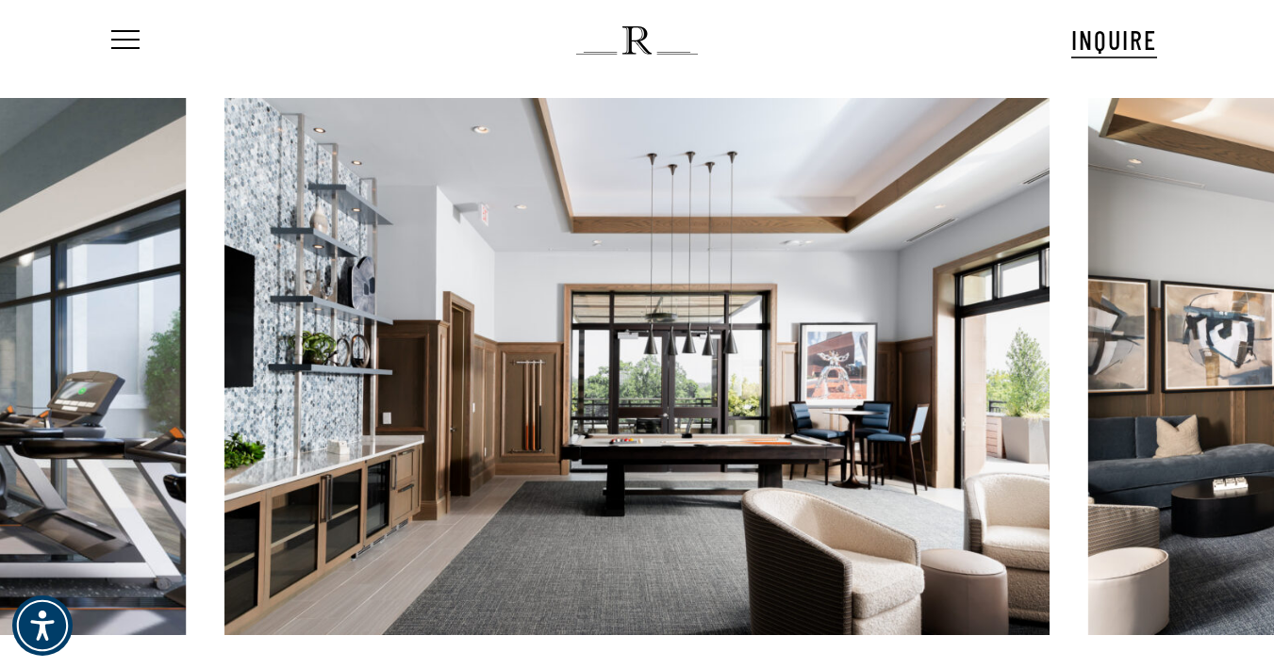
click at [965, 0] on div "Menu INQUIRE Menu" at bounding box center [636, 40] width 1059 height 81
